Goal: Information Seeking & Learning: Learn about a topic

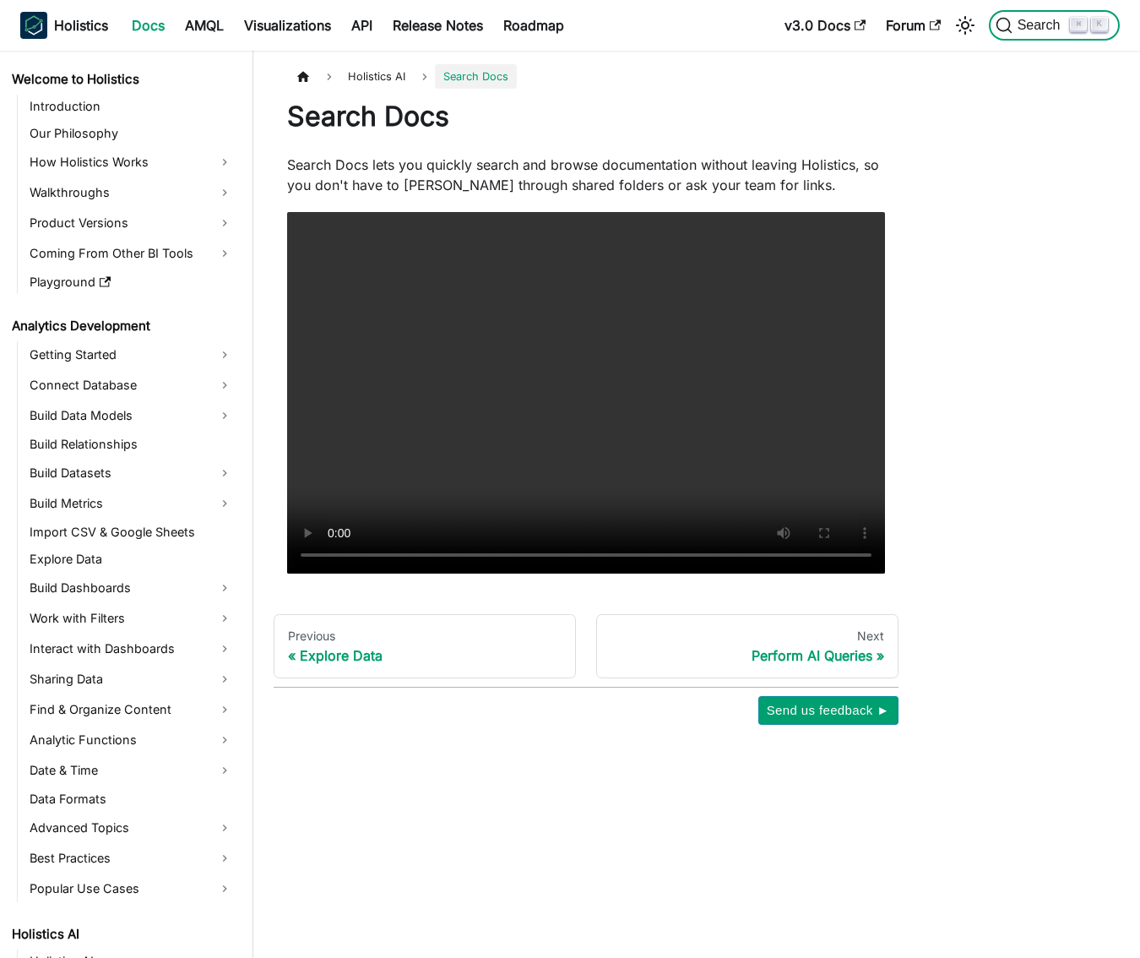
click at [1019, 29] on span "Search" at bounding box center [1041, 25] width 58 height 15
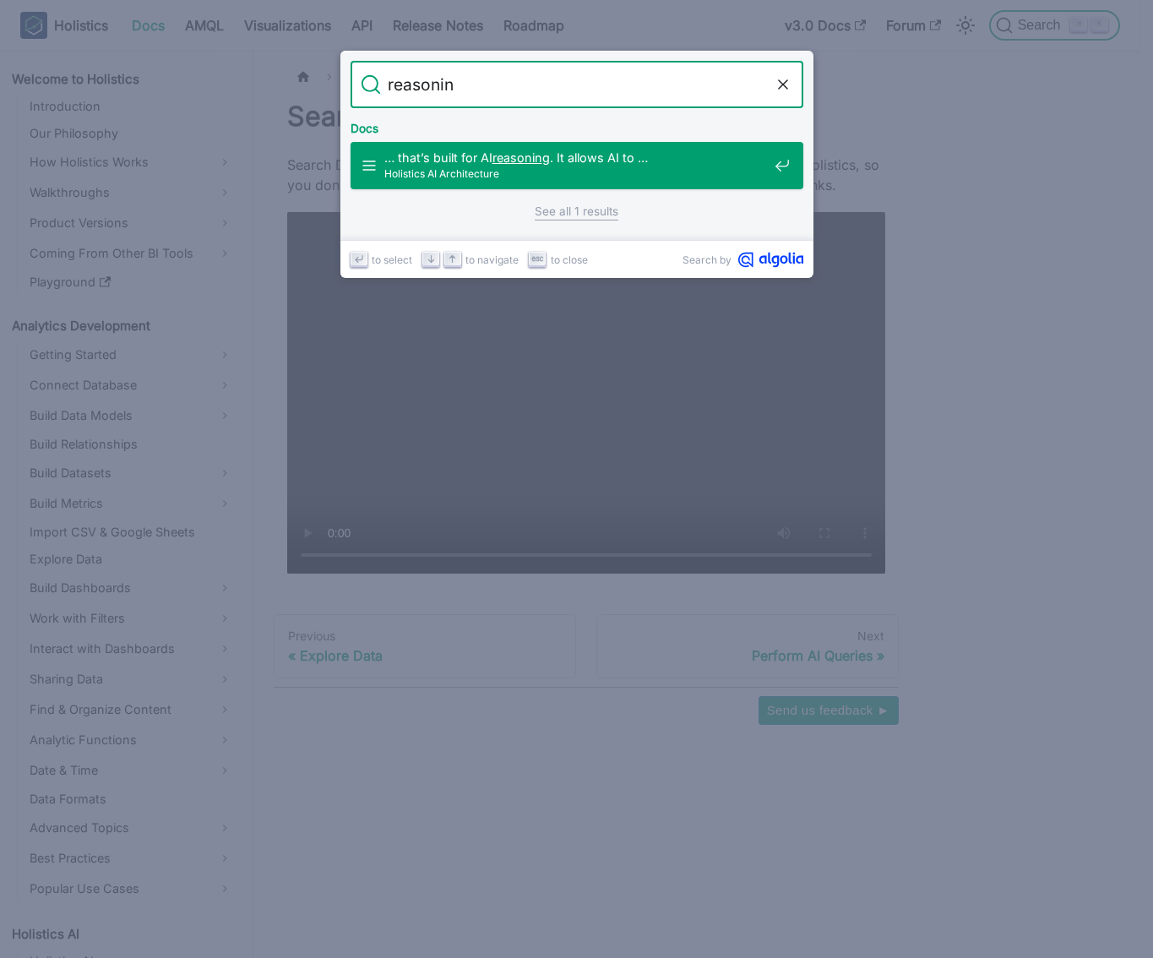
type input "reasoning"
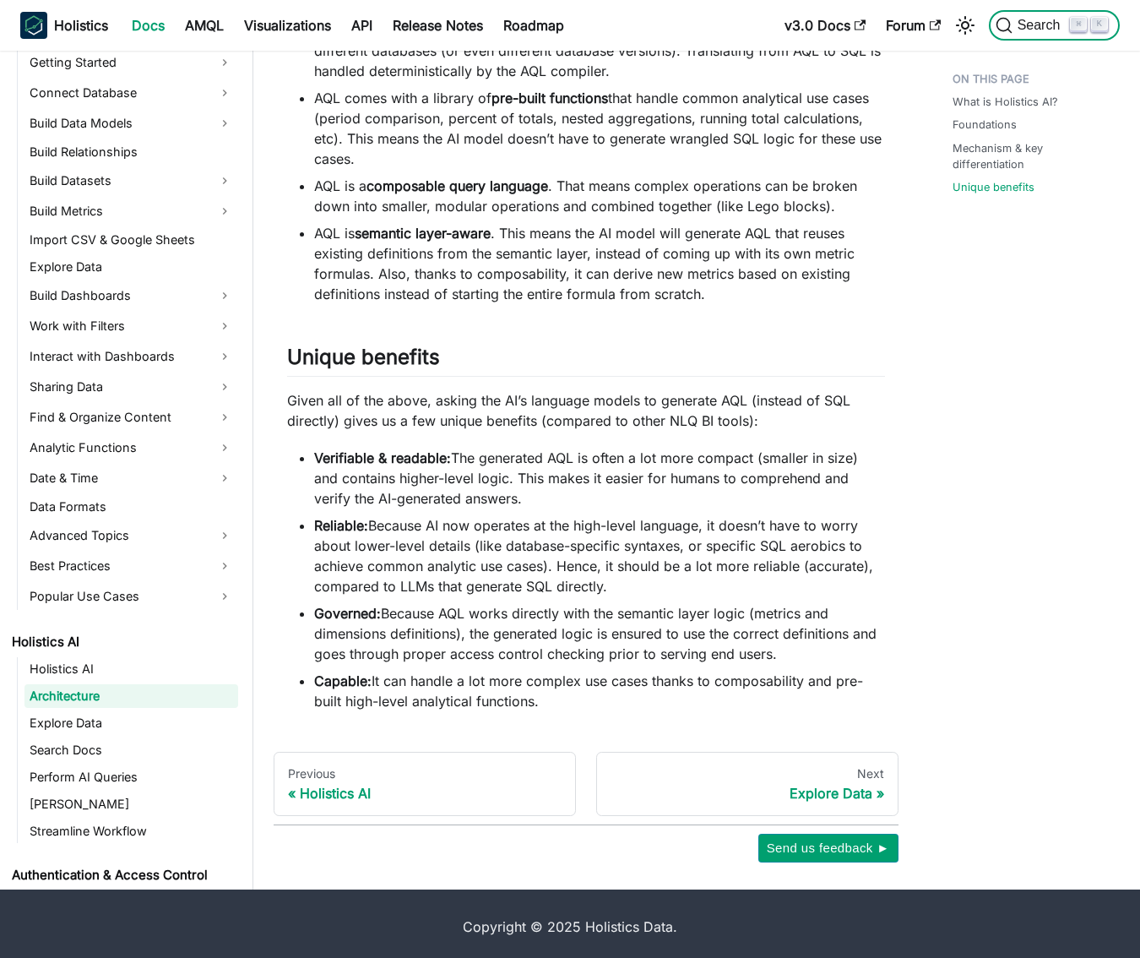
scroll to position [1558, 0]
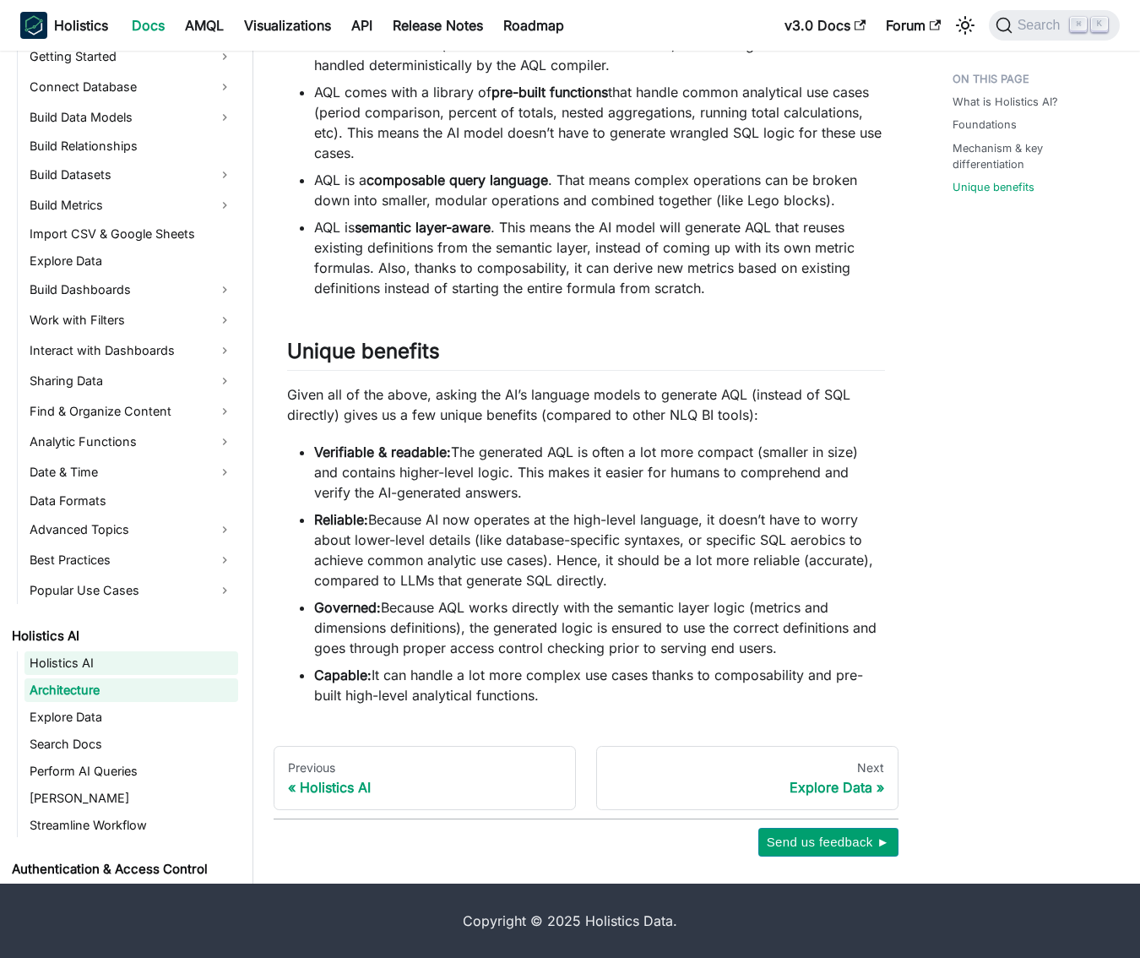
click at [79, 667] on link "Holistics AI" at bounding box center [131, 663] width 214 height 24
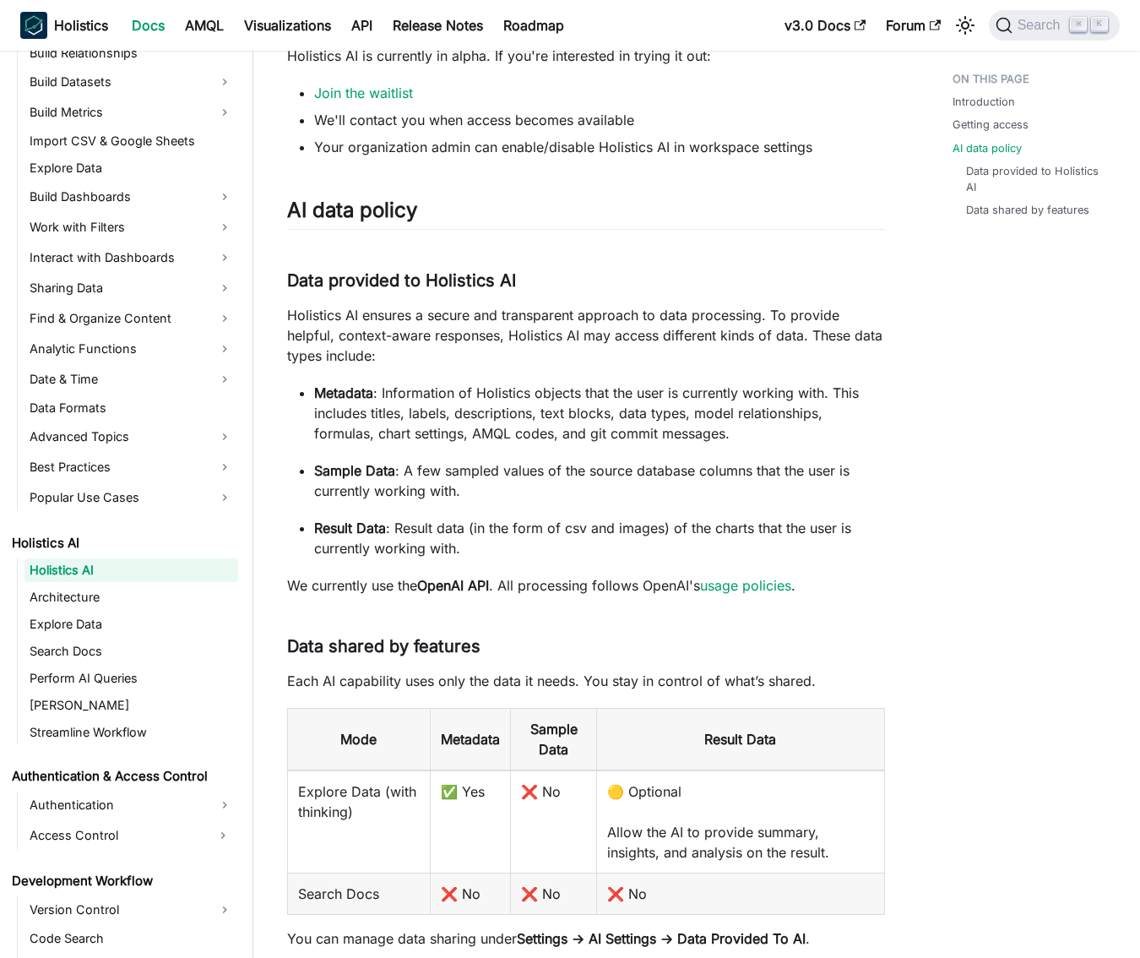
scroll to position [1135, 0]
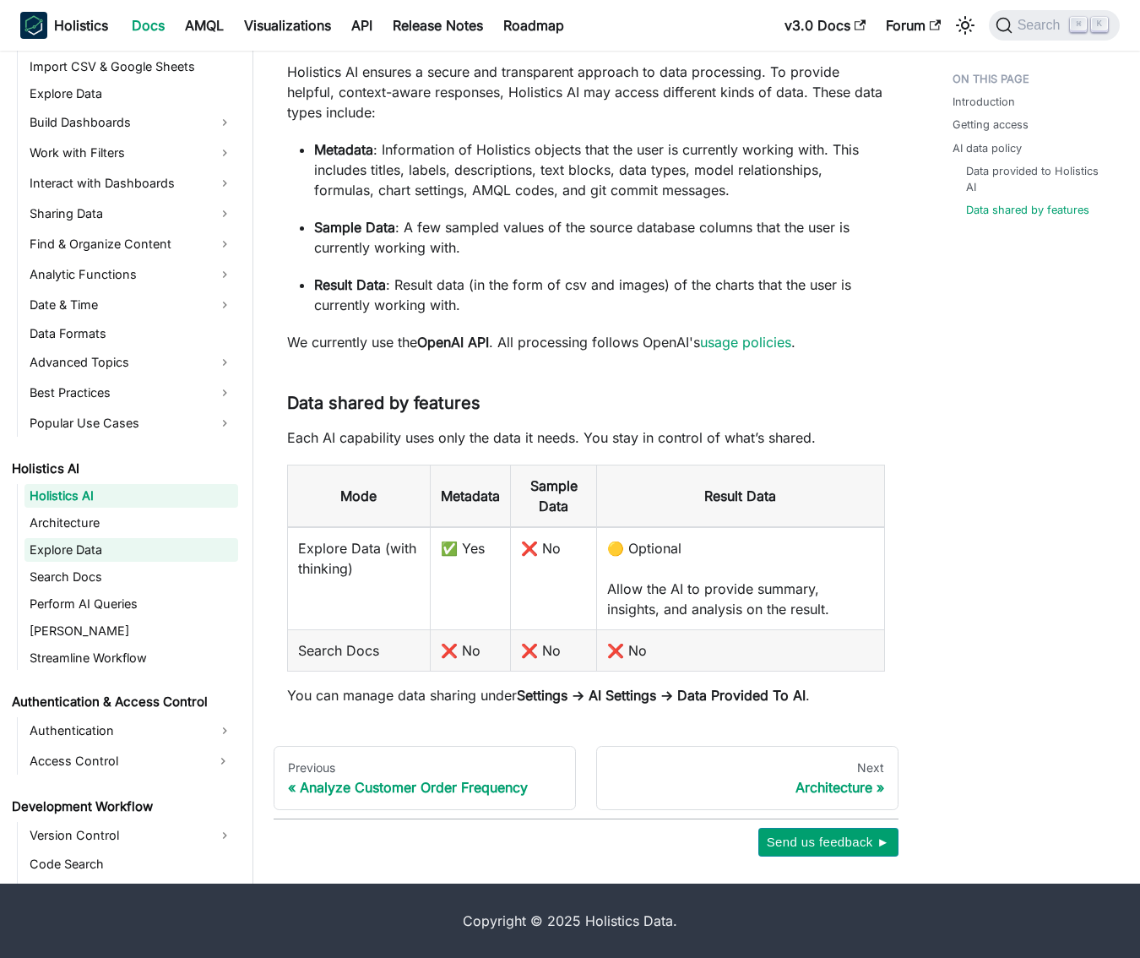
click at [81, 548] on link "Explore Data" at bounding box center [131, 550] width 214 height 24
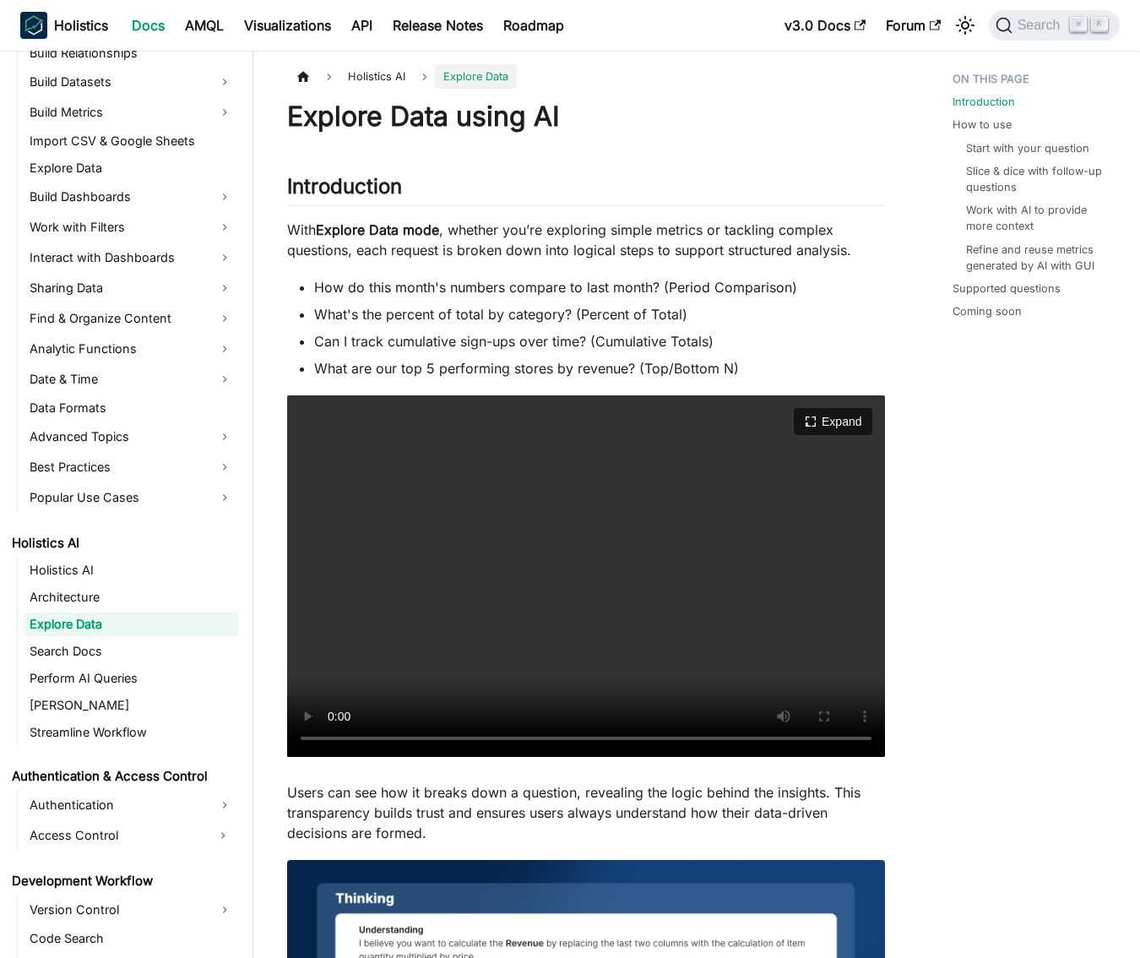
click at [481, 639] on video "Your browser does not support embedding video, but you can download it ." at bounding box center [586, 575] width 598 height 361
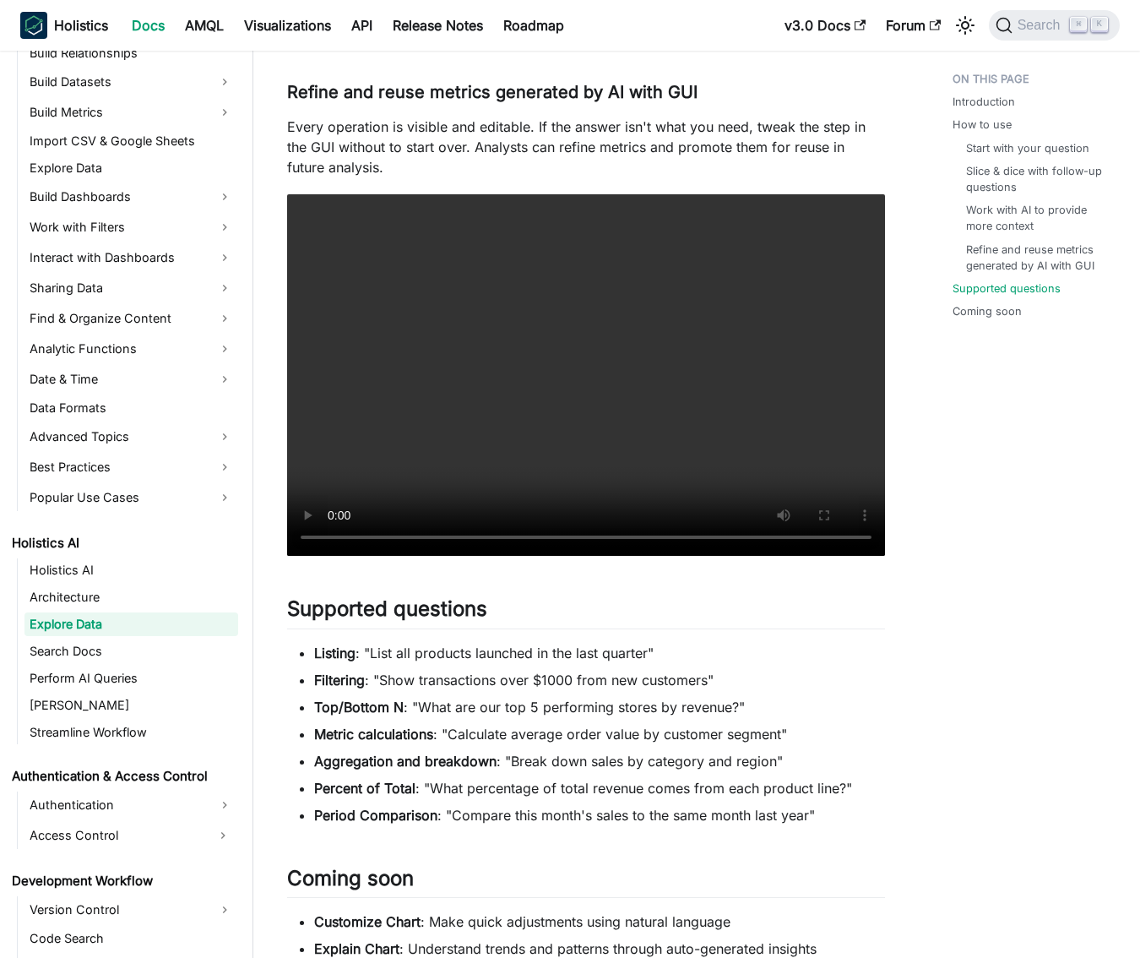
scroll to position [3013, 0]
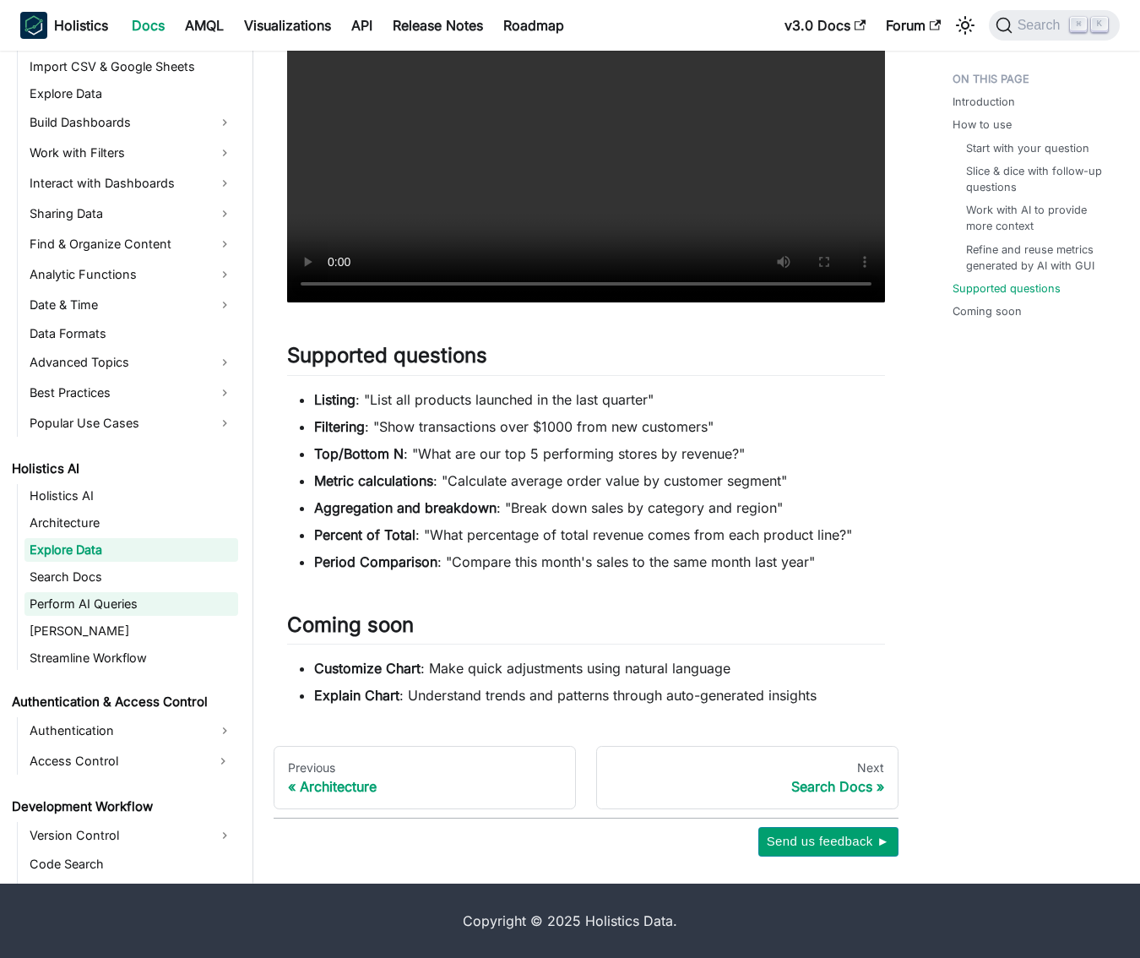
click at [121, 606] on link "Perform AI Queries" at bounding box center [131, 604] width 214 height 24
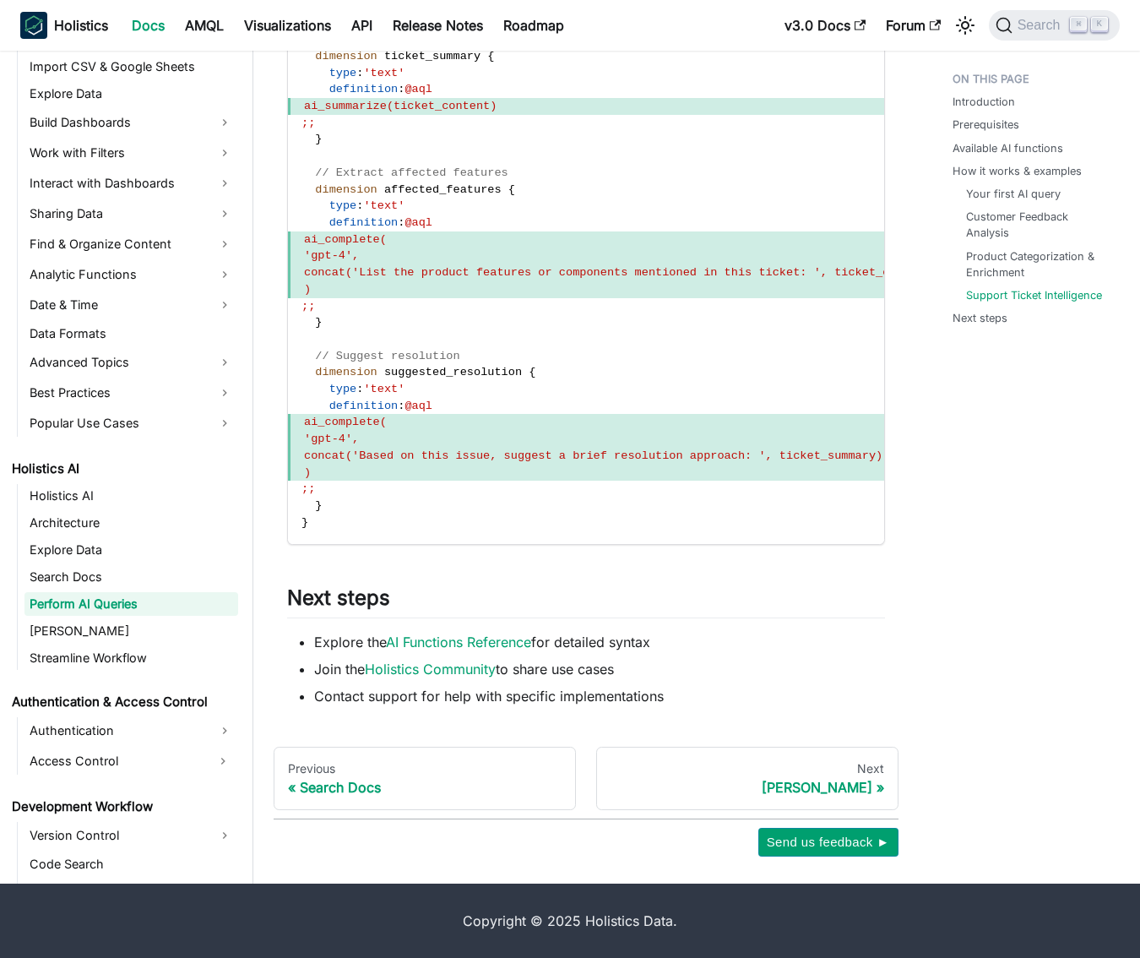
scroll to position [4864, 0]
click at [790, 680] on ul "Explore the AI Functions Reference for detailed syntax Join the Holistics Commu…" at bounding box center [586, 669] width 598 height 74
click at [92, 631] on link "[PERSON_NAME]" at bounding box center [131, 631] width 214 height 24
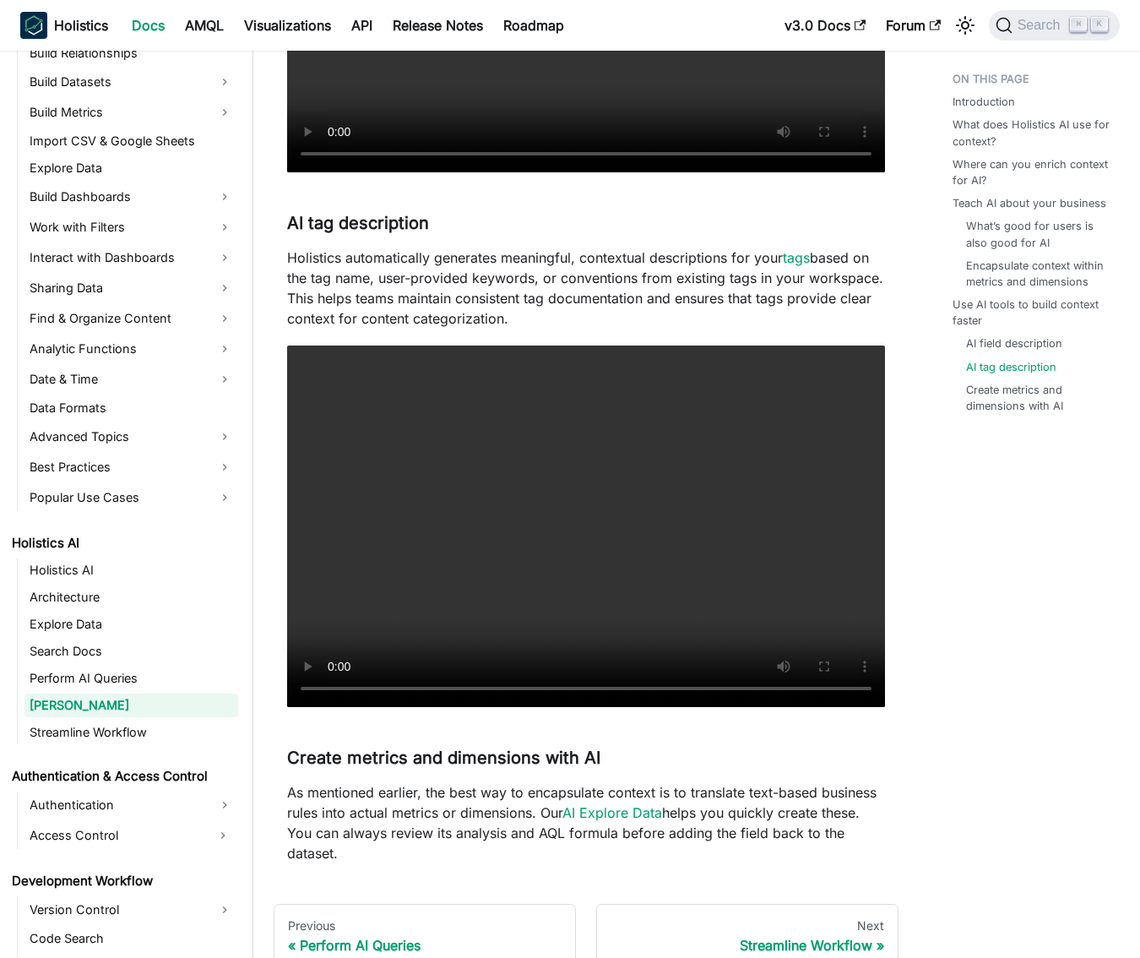
scroll to position [3114, 0]
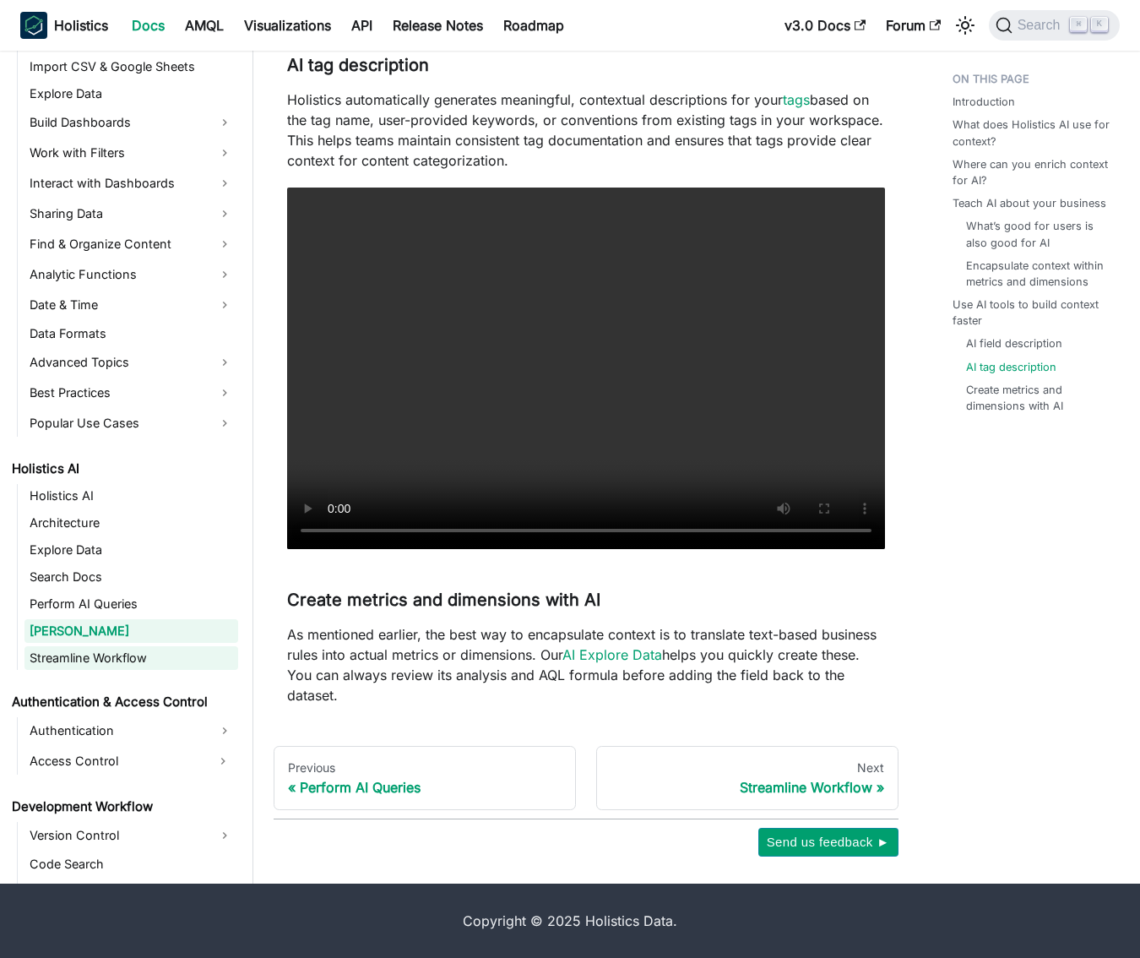
click at [111, 656] on link "Streamline Workflow" at bounding box center [131, 658] width 214 height 24
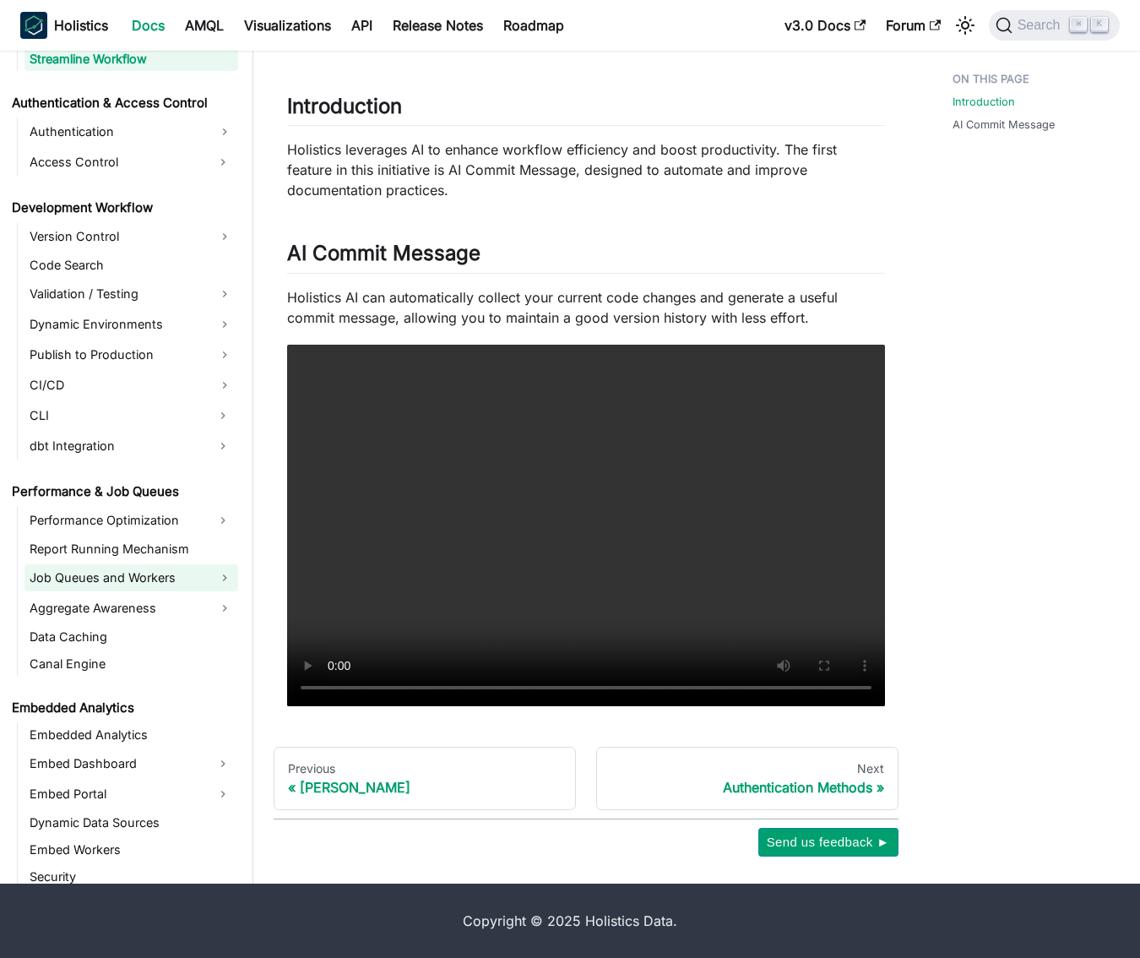
scroll to position [1089, 0]
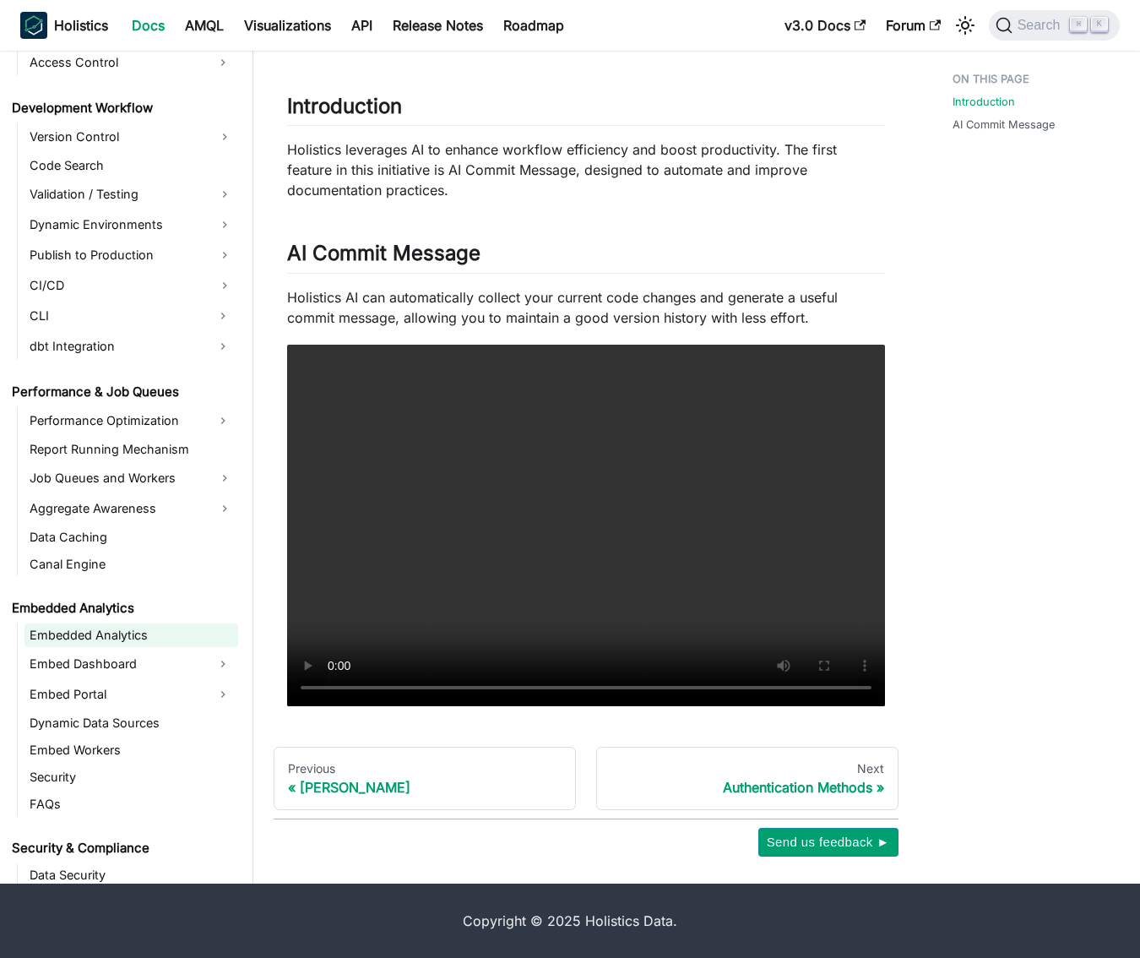
click at [139, 633] on link "Embedded Analytics" at bounding box center [131, 635] width 214 height 24
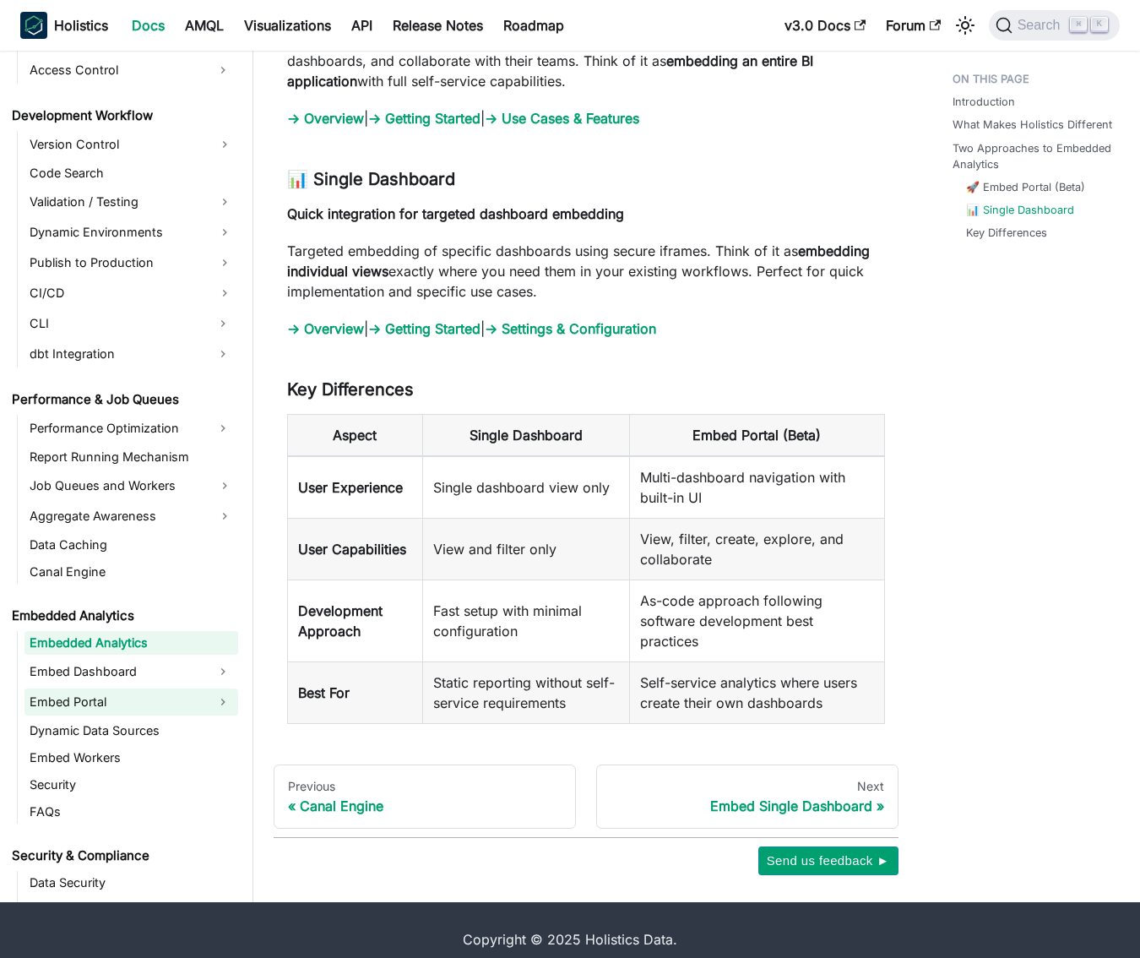
scroll to position [1102, 0]
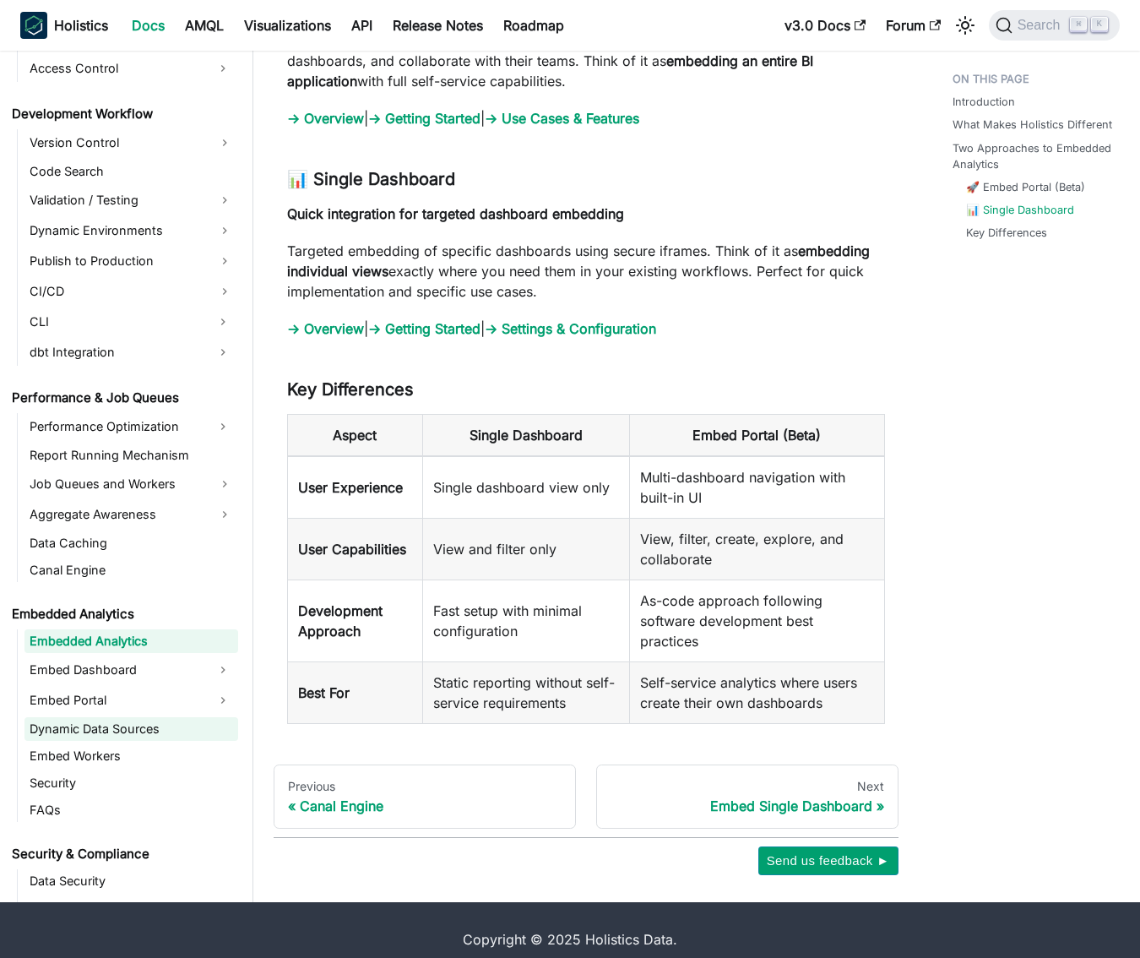
click at [110, 729] on link "Dynamic Data Sources" at bounding box center [131, 729] width 214 height 24
